Goal: Information Seeking & Learning: Learn about a topic

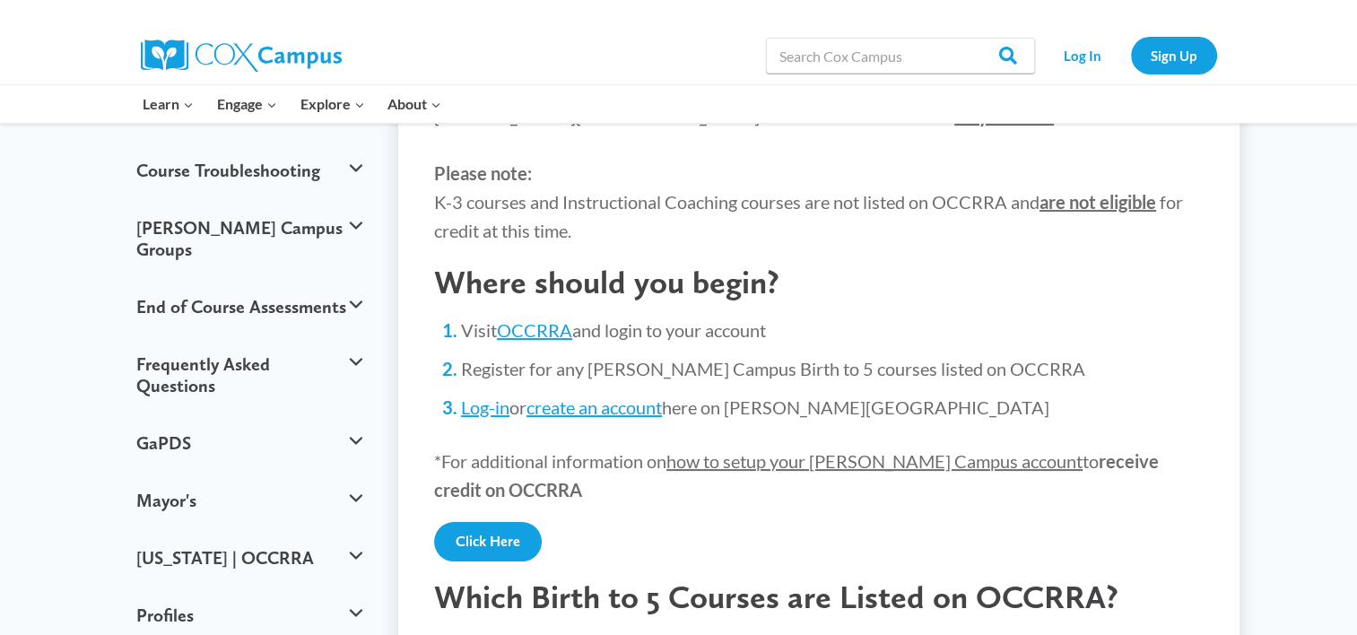
scroll to position [287, 0]
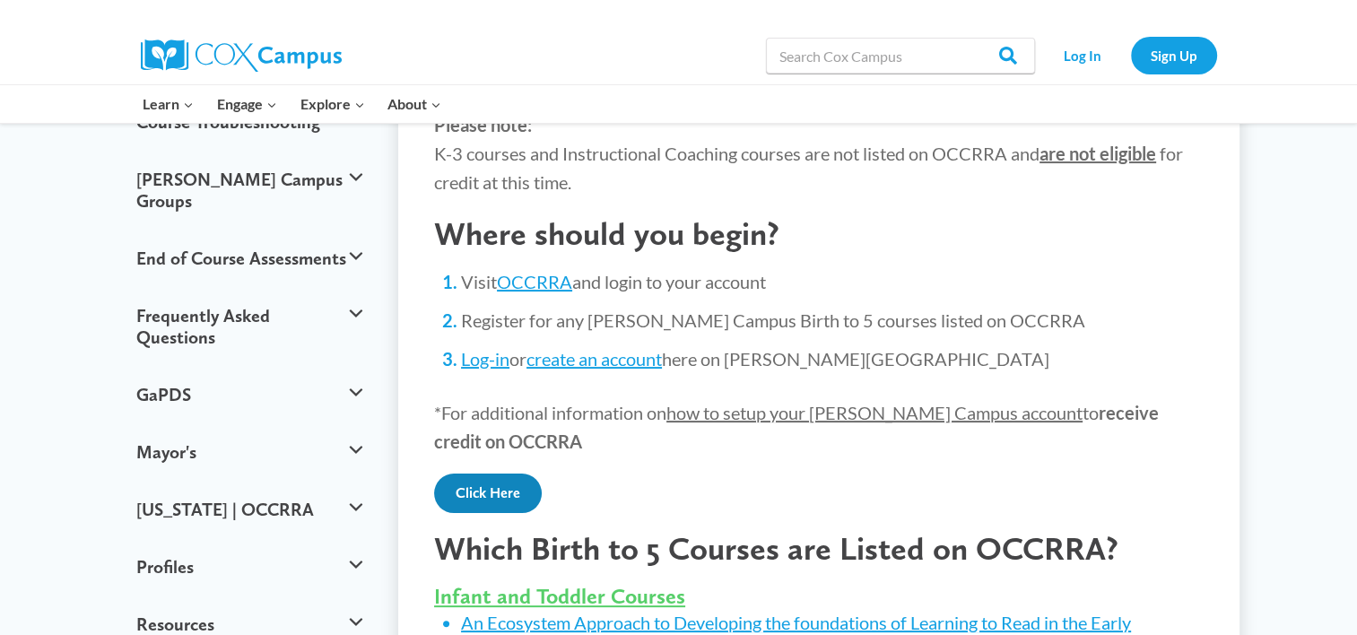
click at [499, 489] on link "Click Here" at bounding box center [488, 493] width 108 height 39
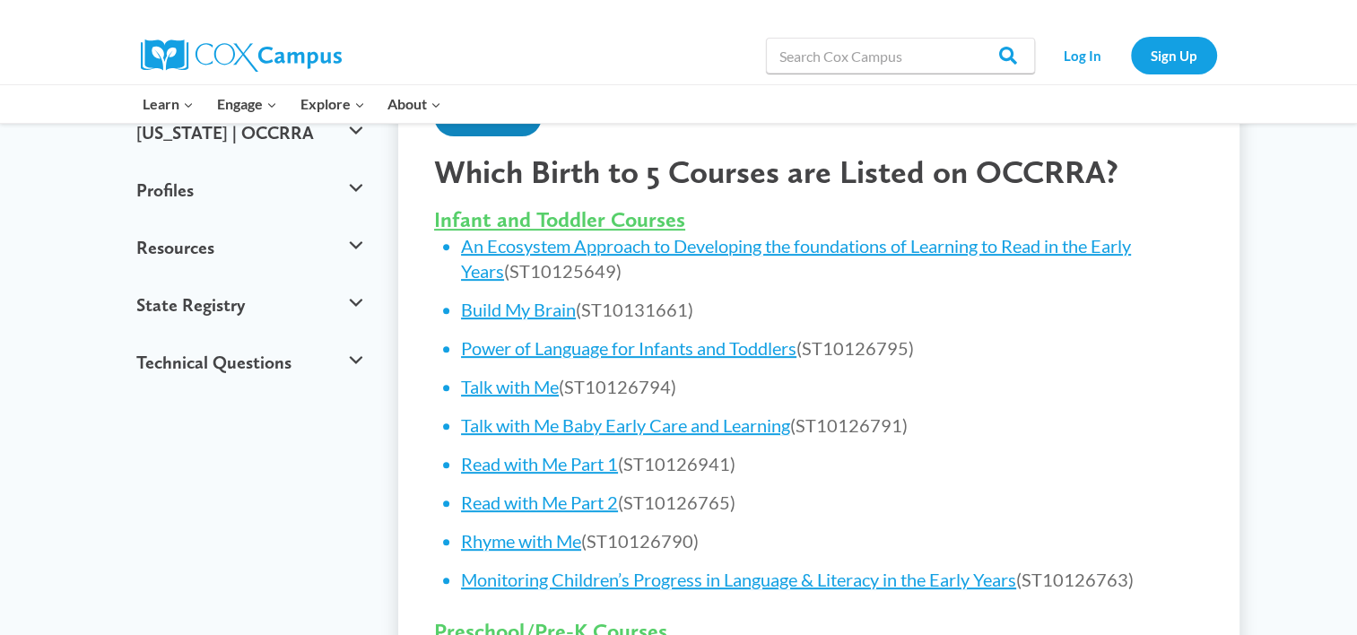
scroll to position [666, 0]
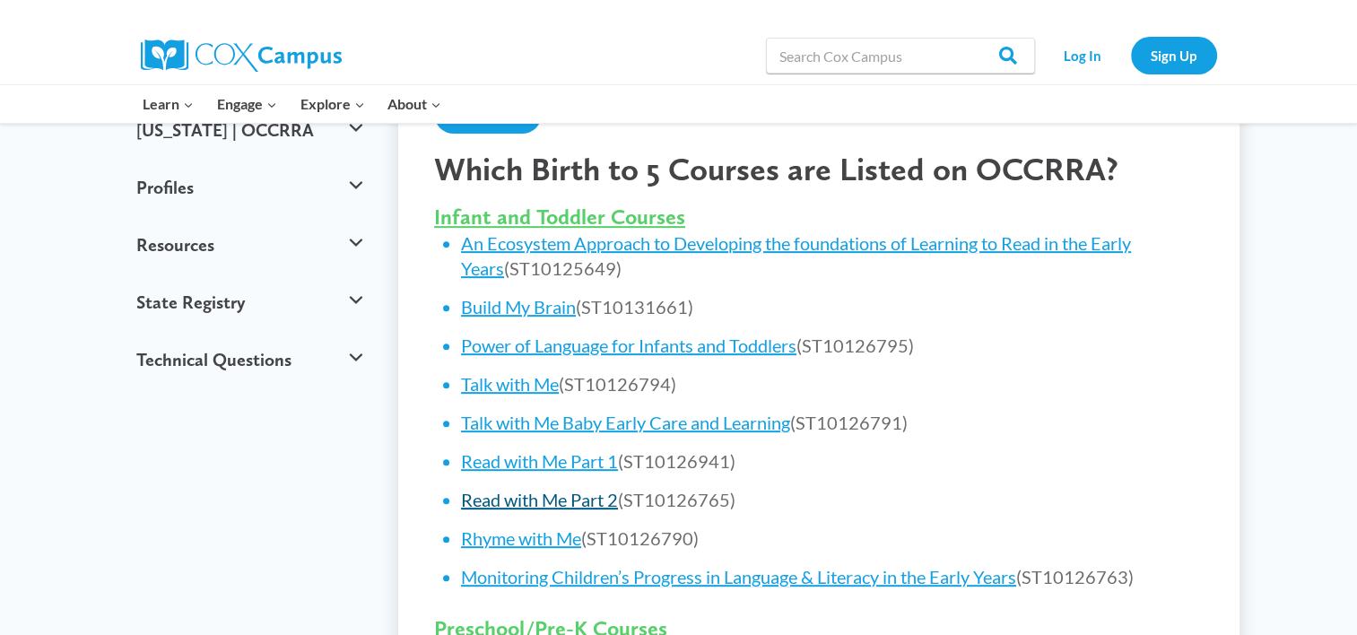
click at [513, 500] on link "Read with Me Part 2" at bounding box center [539, 500] width 157 height 22
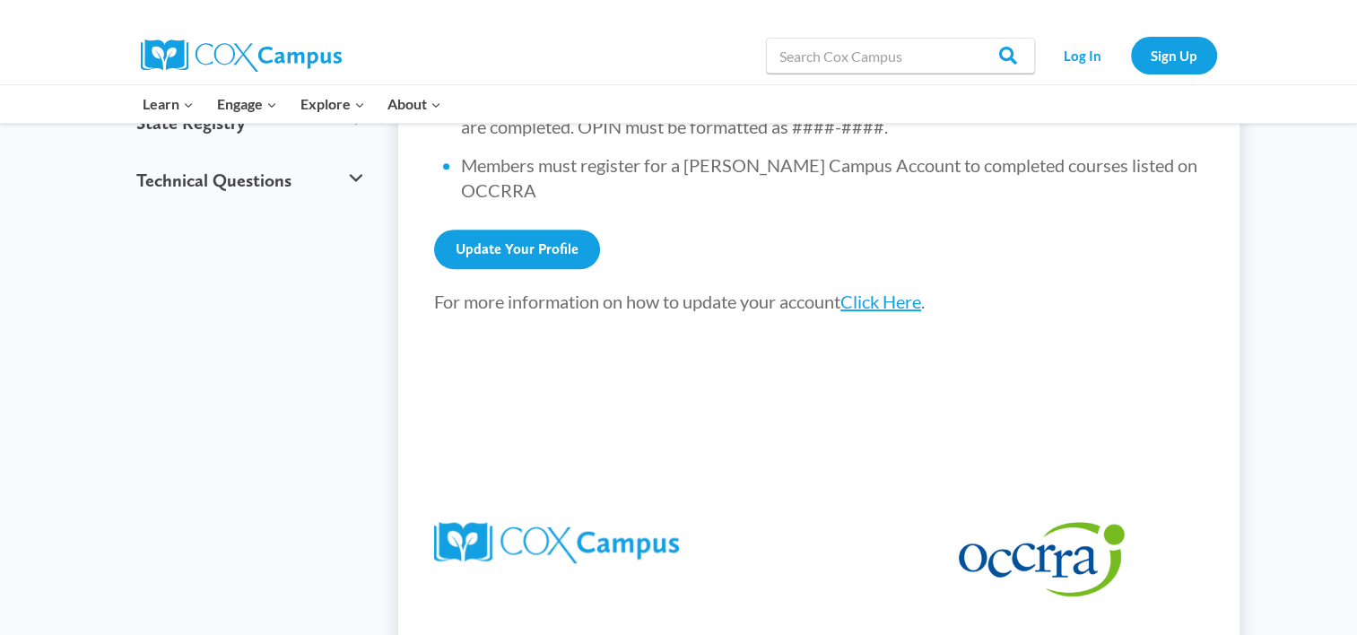
scroll to position [850, 0]
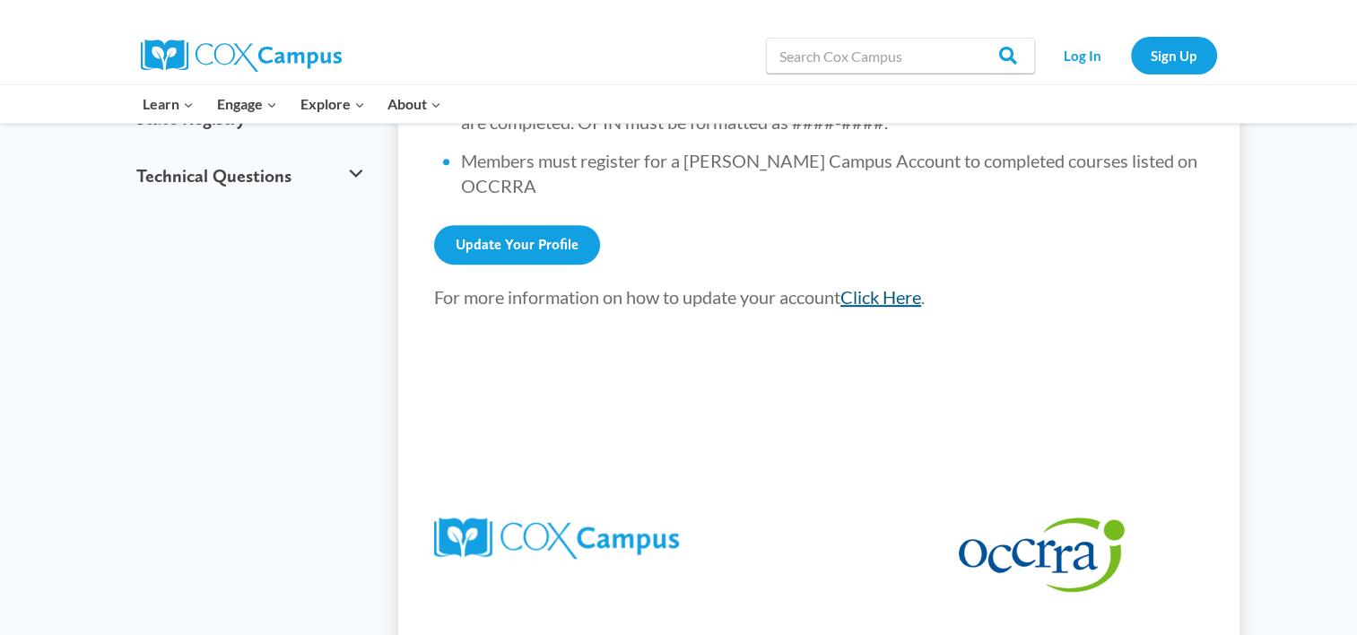
click at [900, 286] on link "Click Here" at bounding box center [880, 297] width 81 height 22
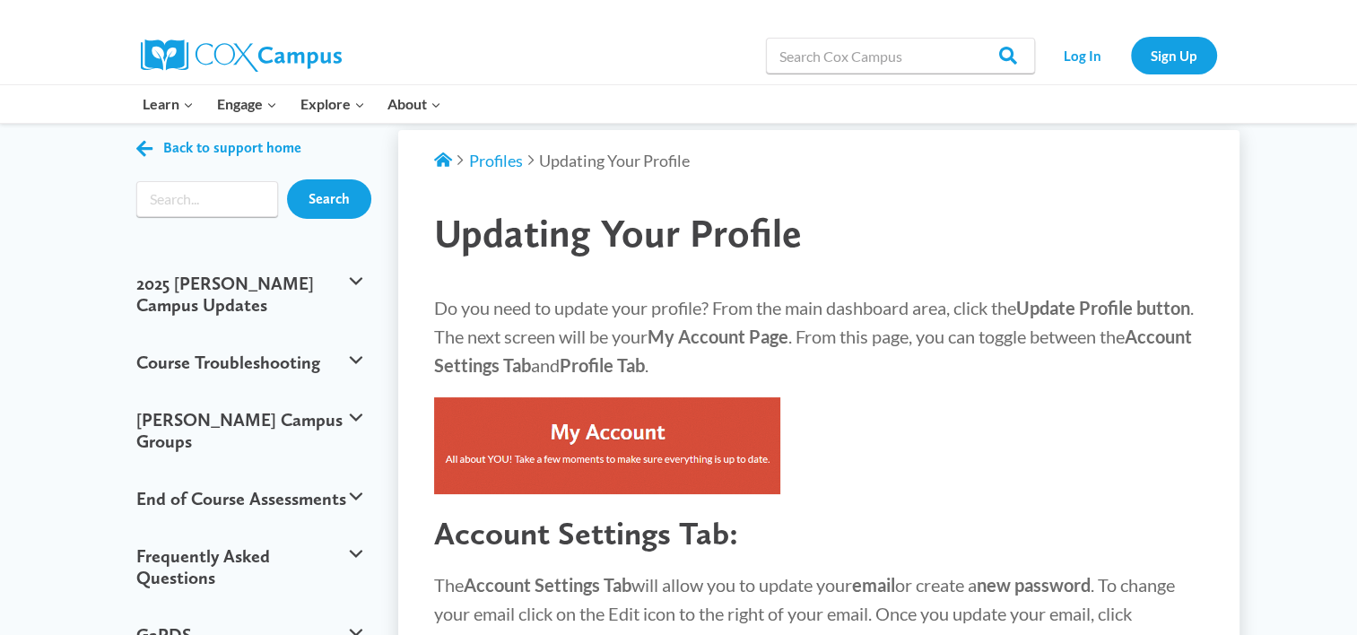
scroll to position [47, 0]
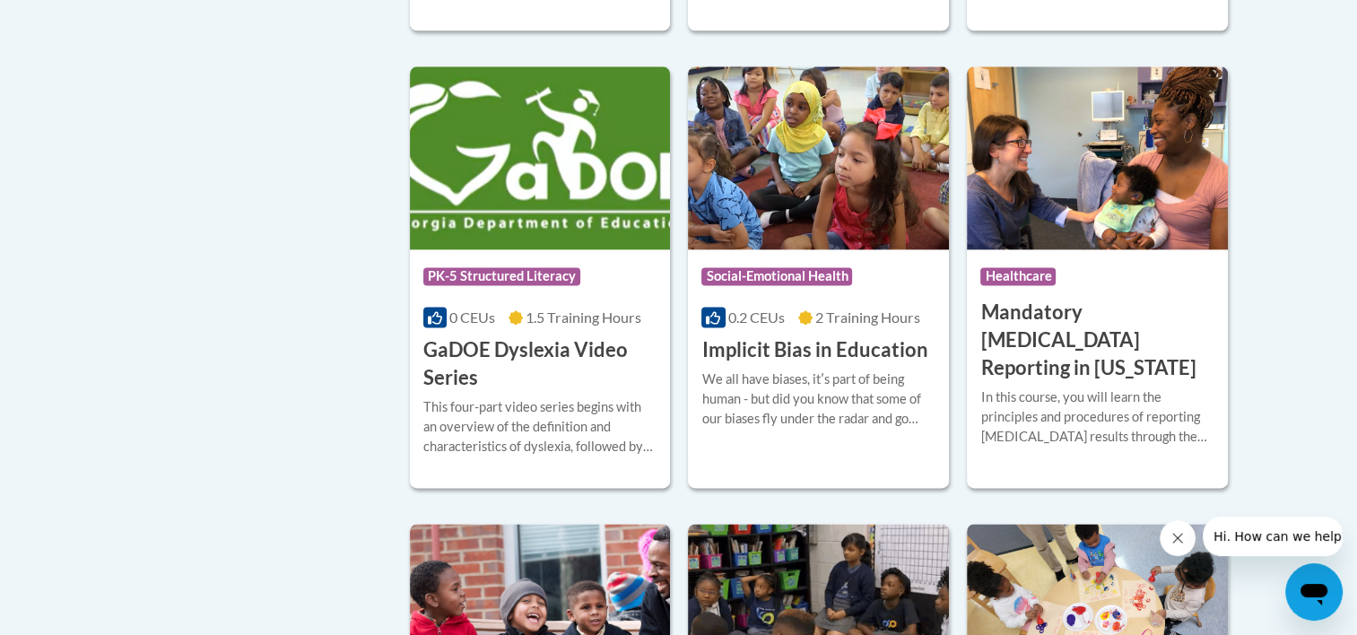
scroll to position [2320, 0]
